Goal: Transaction & Acquisition: Purchase product/service

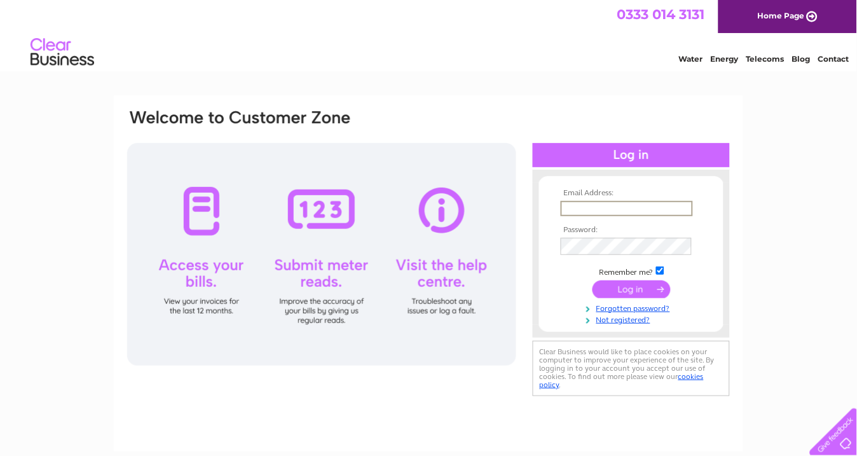
click at [566, 213] on input "text" at bounding box center [627, 208] width 132 height 15
type input "merchante107@aol.com"
click at [610, 297] on input "submit" at bounding box center [632, 288] width 78 height 18
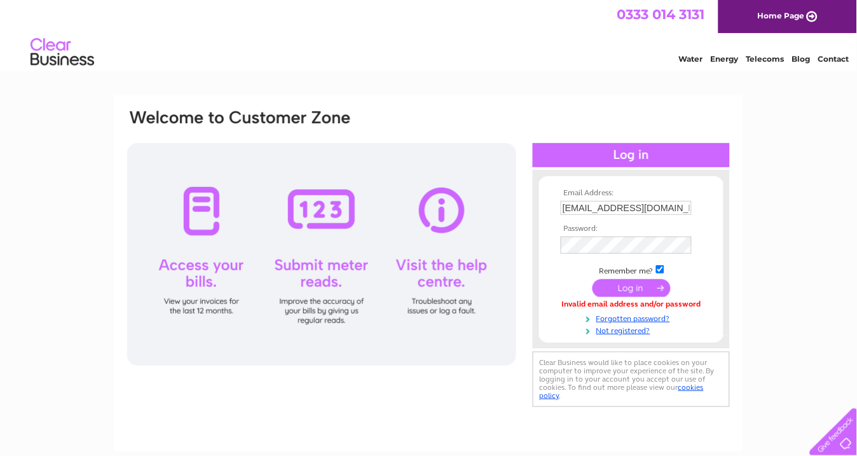
click at [608, 297] on input "submit" at bounding box center [632, 288] width 78 height 18
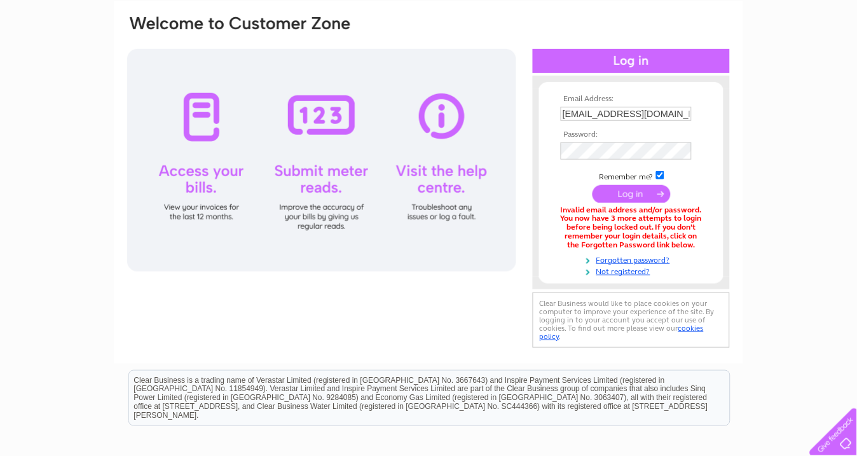
scroll to position [71, 0]
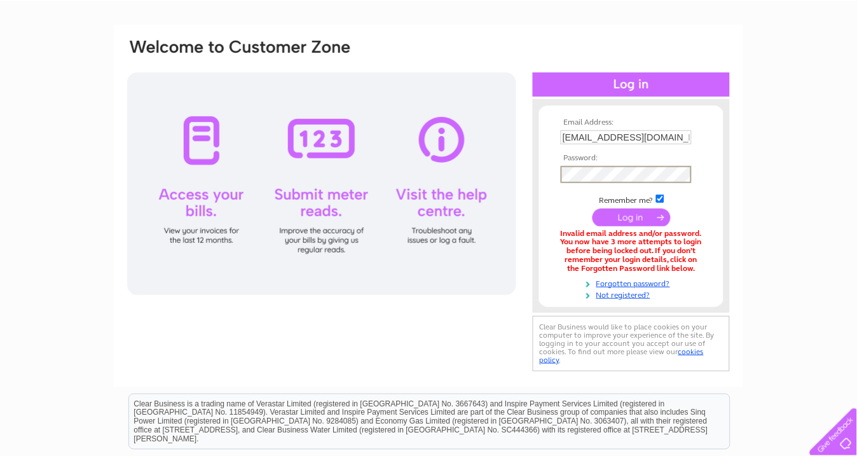
click at [687, 140] on input "[EMAIL_ADDRESS][DOMAIN_NAME]" at bounding box center [626, 137] width 131 height 14
type input "[EMAIL_ADDRESS][DOMAIN_NAME]"
click at [615, 226] on input "submit" at bounding box center [632, 218] width 78 height 18
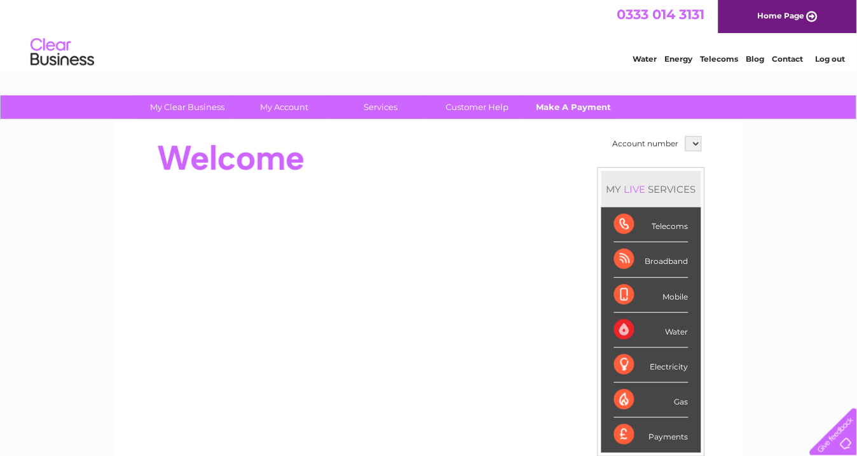
click at [577, 107] on link "Make A Payment" at bounding box center [574, 107] width 105 height 24
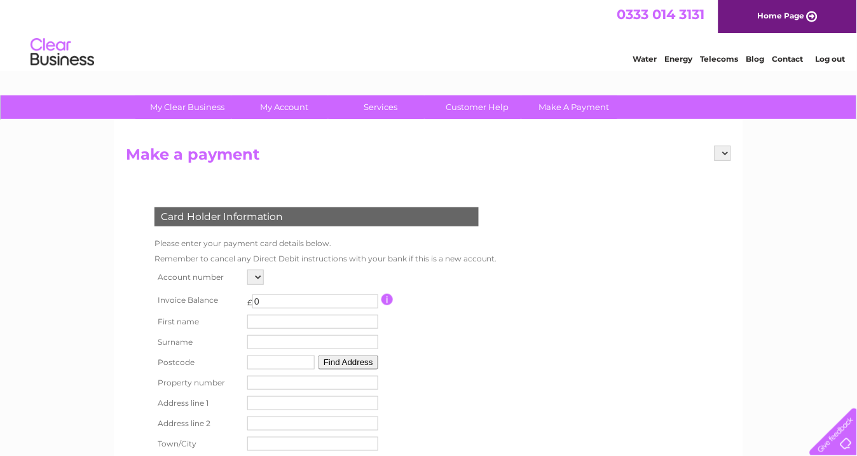
click at [263, 285] on select at bounding box center [255, 277] width 17 height 15
click at [262, 285] on select at bounding box center [255, 277] width 17 height 15
click at [287, 285] on div at bounding box center [312, 277] width 131 height 15
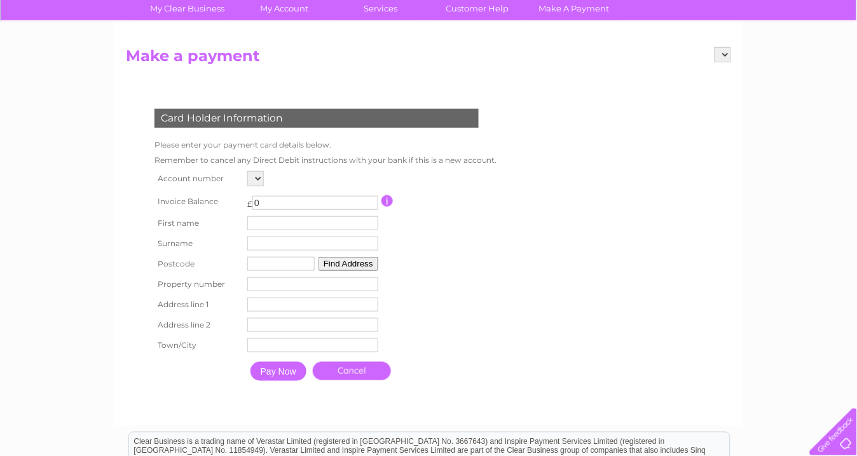
scroll to position [141, 0]
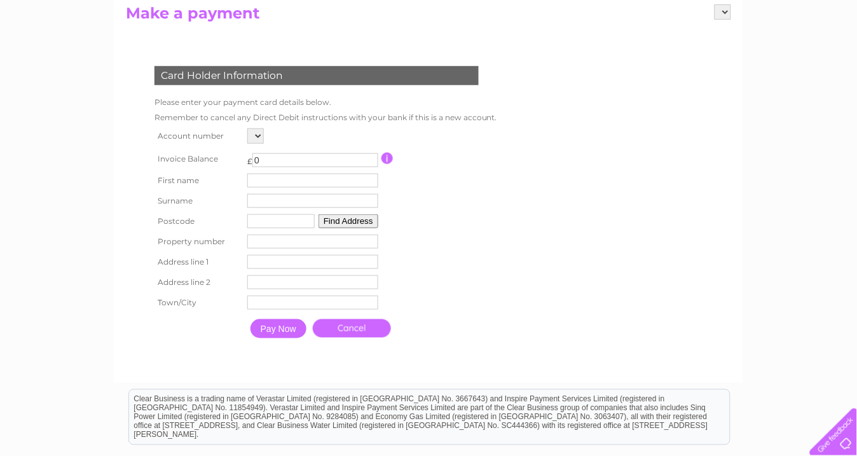
click at [259, 144] on select at bounding box center [255, 135] width 17 height 15
click at [271, 167] on input "0" at bounding box center [315, 160] width 126 height 14
click at [264, 144] on select at bounding box center [255, 135] width 17 height 15
click at [275, 167] on input "0" at bounding box center [315, 160] width 126 height 14
type input "57.40"
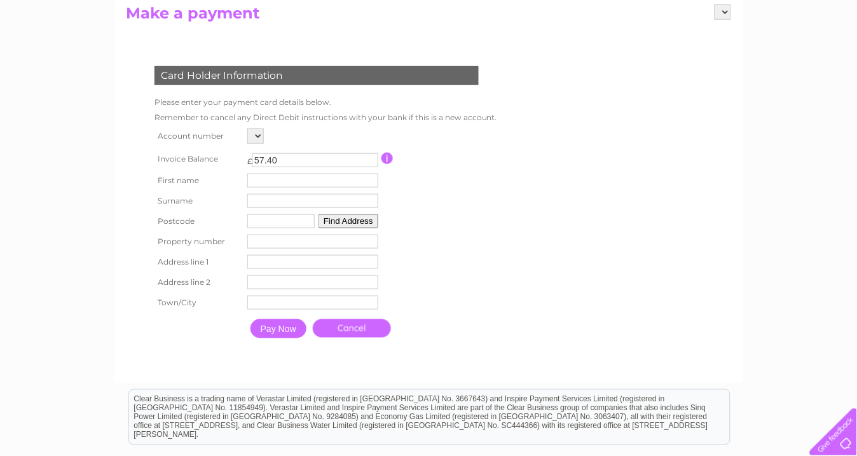
click at [258, 188] on input "text" at bounding box center [312, 181] width 131 height 14
type input "[PERSON_NAME]"
click at [262, 209] on input "text" at bounding box center [314, 201] width 132 height 15
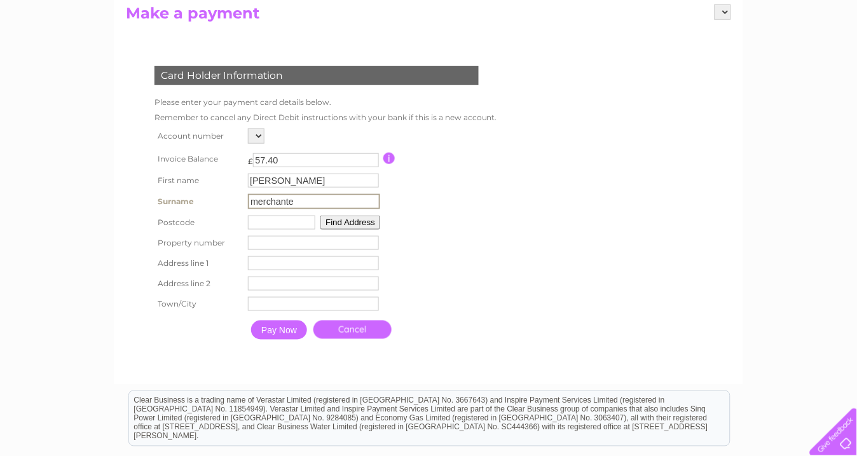
type input "merchante"
click at [257, 228] on input "text" at bounding box center [280, 221] width 67 height 14
type input "ky11 2hr"
click at [357, 228] on button "Find Address" at bounding box center [349, 221] width 60 height 14
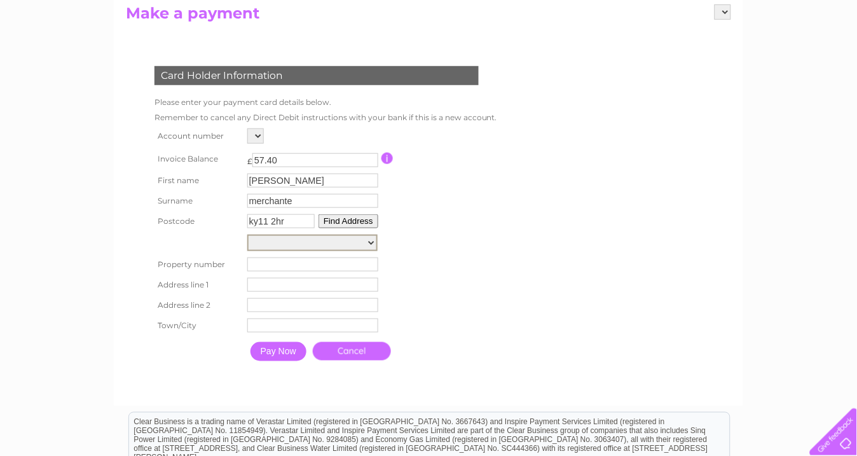
click at [373, 251] on select "[GEOGRAPHIC_DATA], [PERSON_NAME][GEOGRAPHIC_DATA], [PERSON_NAME][GEOGRAPHIC_DAT…" at bounding box center [312, 243] width 130 height 17
select select "[STREET_ADDRESS][PERSON_NAME]"
click at [252, 251] on select "[GEOGRAPHIC_DATA], [PERSON_NAME][GEOGRAPHIC_DATA], [PERSON_NAME][GEOGRAPHIC_DAT…" at bounding box center [312, 243] width 130 height 17
type input "35"
type input "[PERSON_NAME] Place"
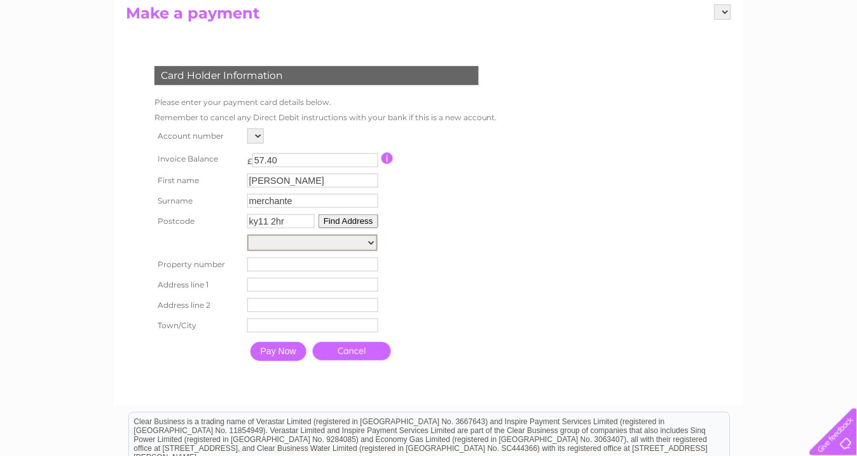
type input "Dunfermline"
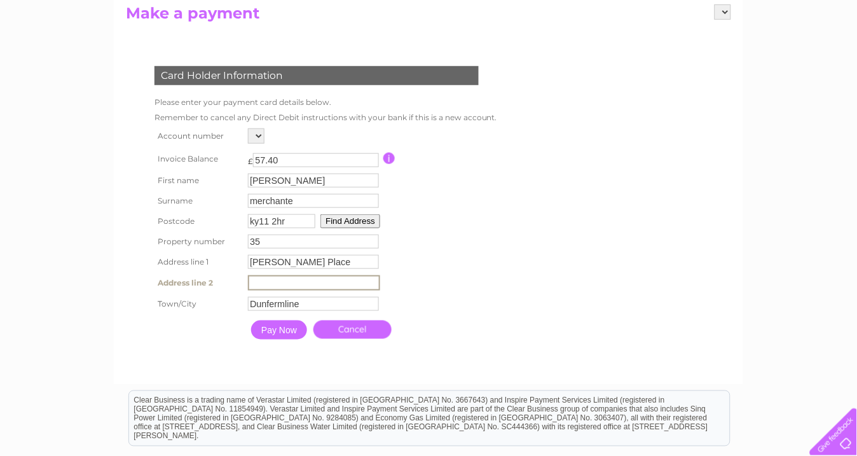
click at [263, 291] on input "text" at bounding box center [314, 282] width 132 height 15
type input "Rosyth"
click at [263, 144] on select at bounding box center [255, 135] width 17 height 15
click at [394, 164] on input "button" at bounding box center [387, 158] width 12 height 11
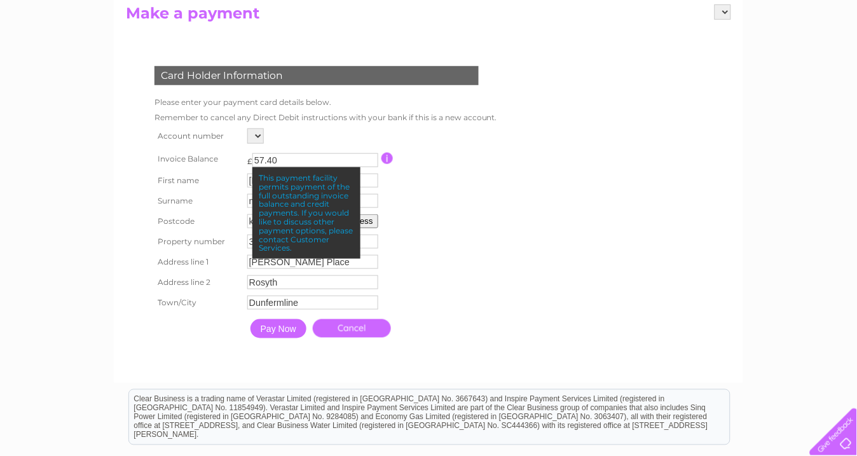
click at [394, 164] on input "button" at bounding box center [387, 158] width 12 height 11
click at [495, 170] on td at bounding box center [437, 159] width 113 height 24
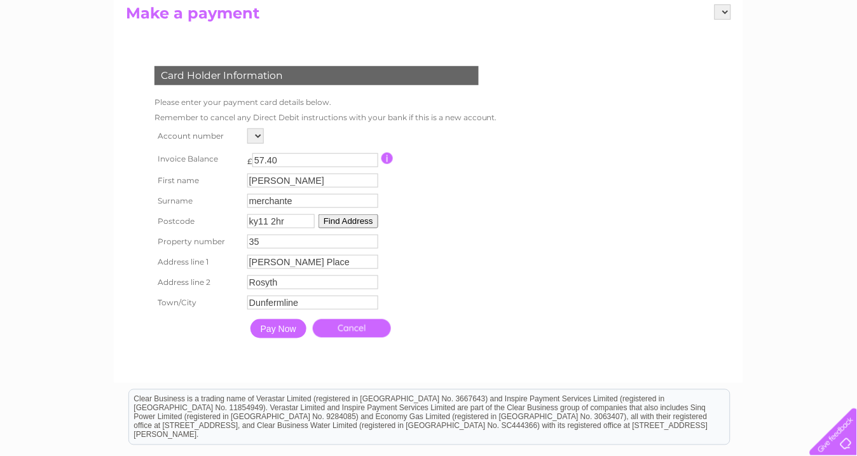
click at [301, 228] on input "ky11 2hr" at bounding box center [280, 221] width 67 height 14
type input "k"
type input "ky1 1jt"
click at [350, 228] on button "Find Address" at bounding box center [349, 221] width 60 height 14
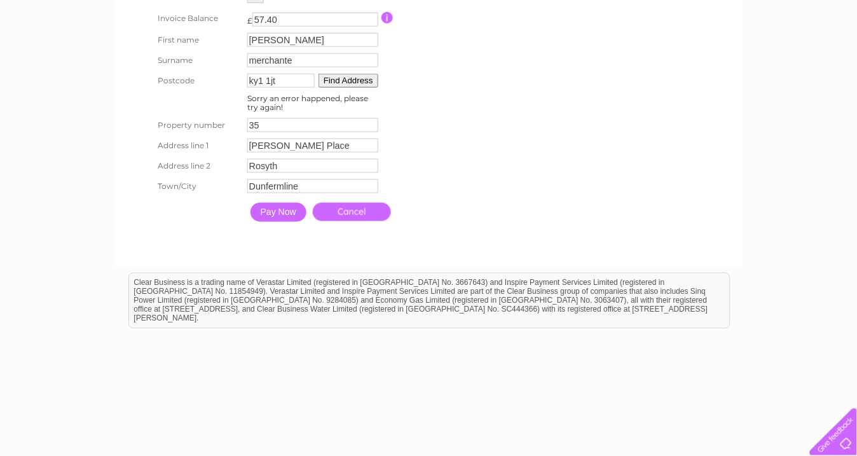
scroll to position [282, 0]
click at [373, 221] on link "Cancel" at bounding box center [352, 211] width 78 height 18
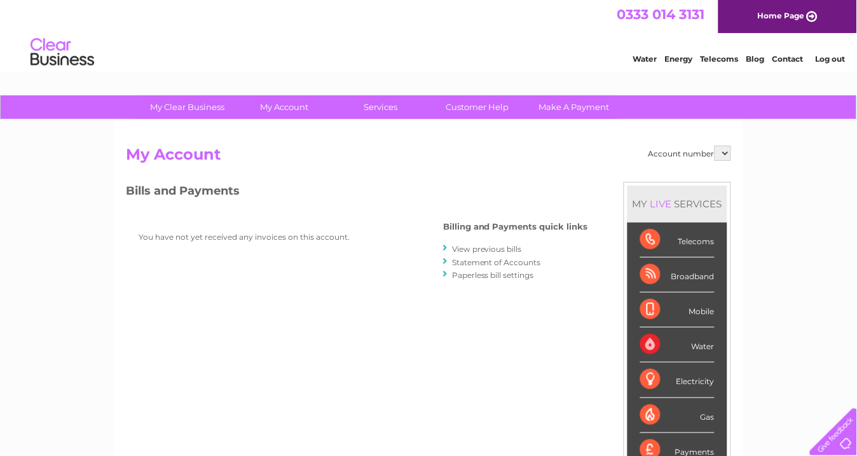
click at [722, 153] on select at bounding box center [723, 153] width 17 height 15
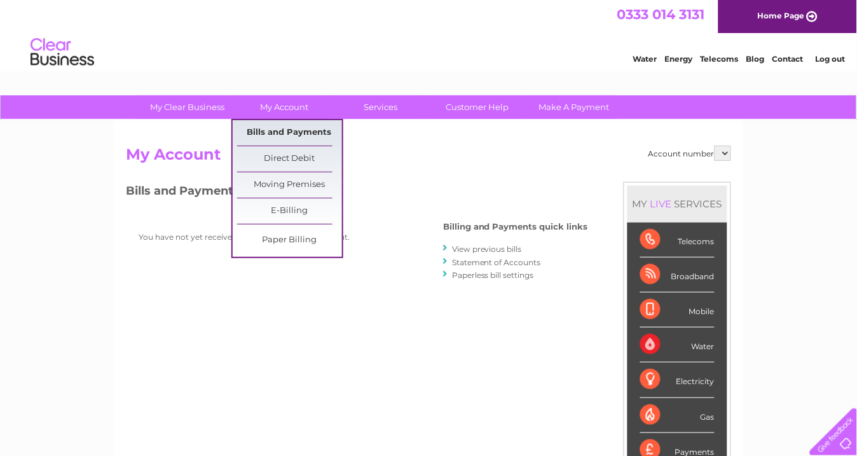
click at [296, 135] on link "Bills and Payments" at bounding box center [289, 132] width 105 height 25
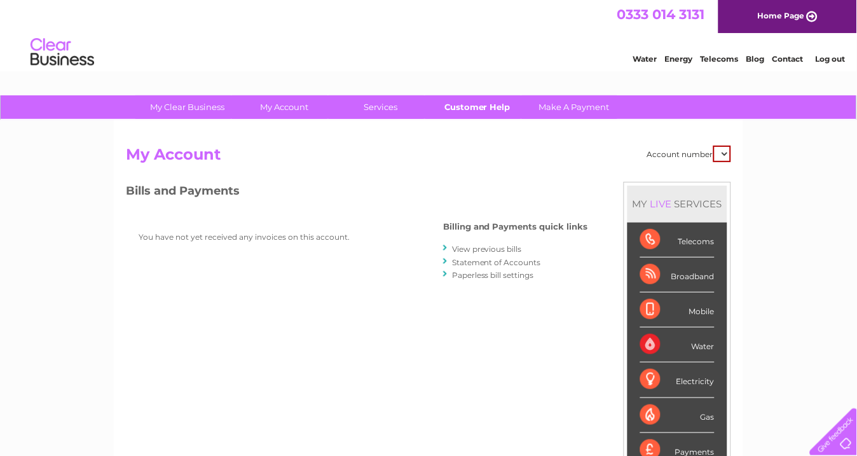
click at [515, 106] on link "Customer Help" at bounding box center [477, 107] width 105 height 24
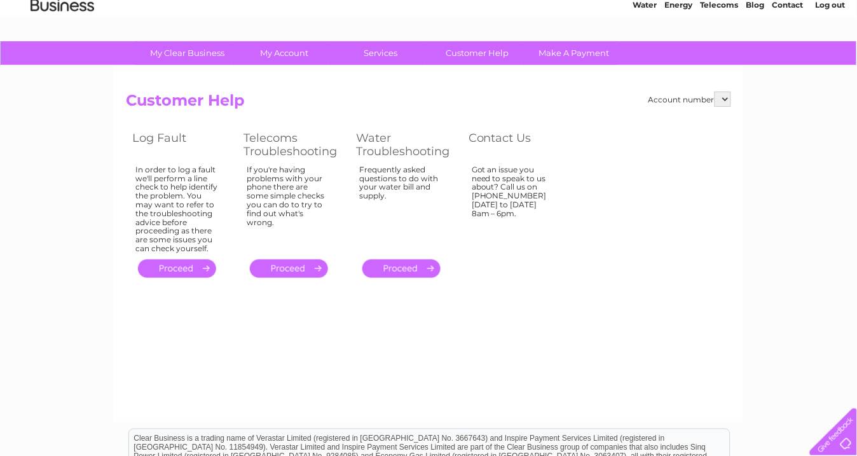
scroll to position [38, 0]
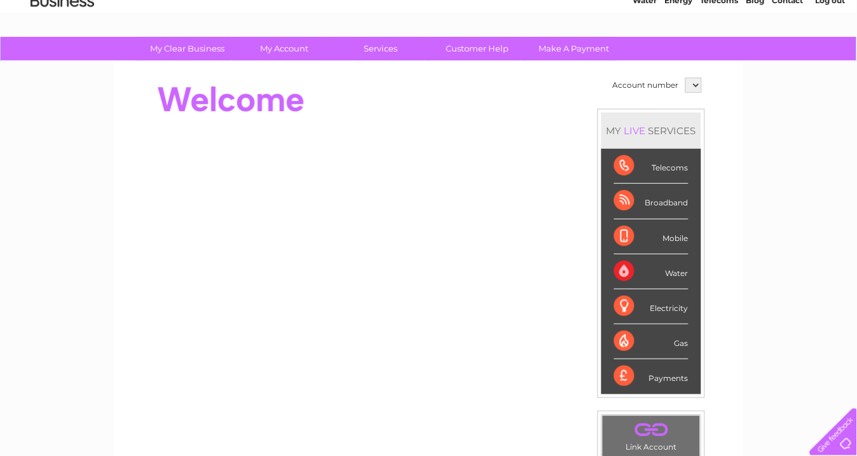
scroll to position [25, 0]
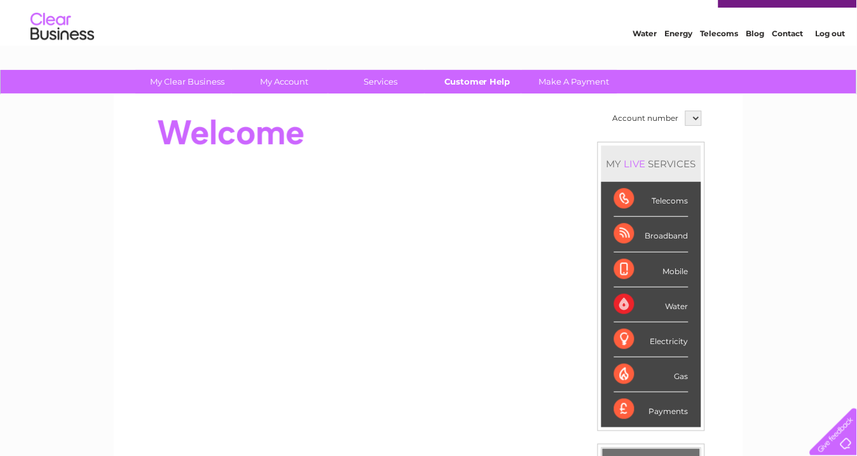
click at [495, 81] on link "Customer Help" at bounding box center [477, 82] width 105 height 24
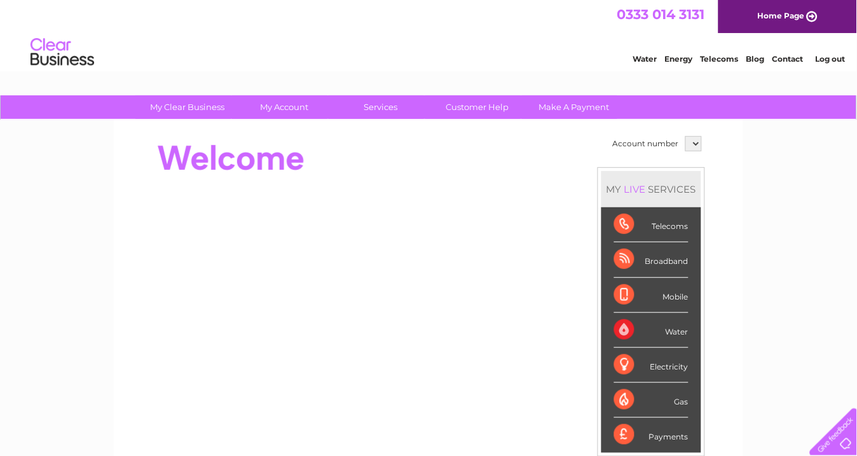
click at [727, 9] on link "Home Page" at bounding box center [787, 16] width 139 height 33
